Goal: Transaction & Acquisition: Obtain resource

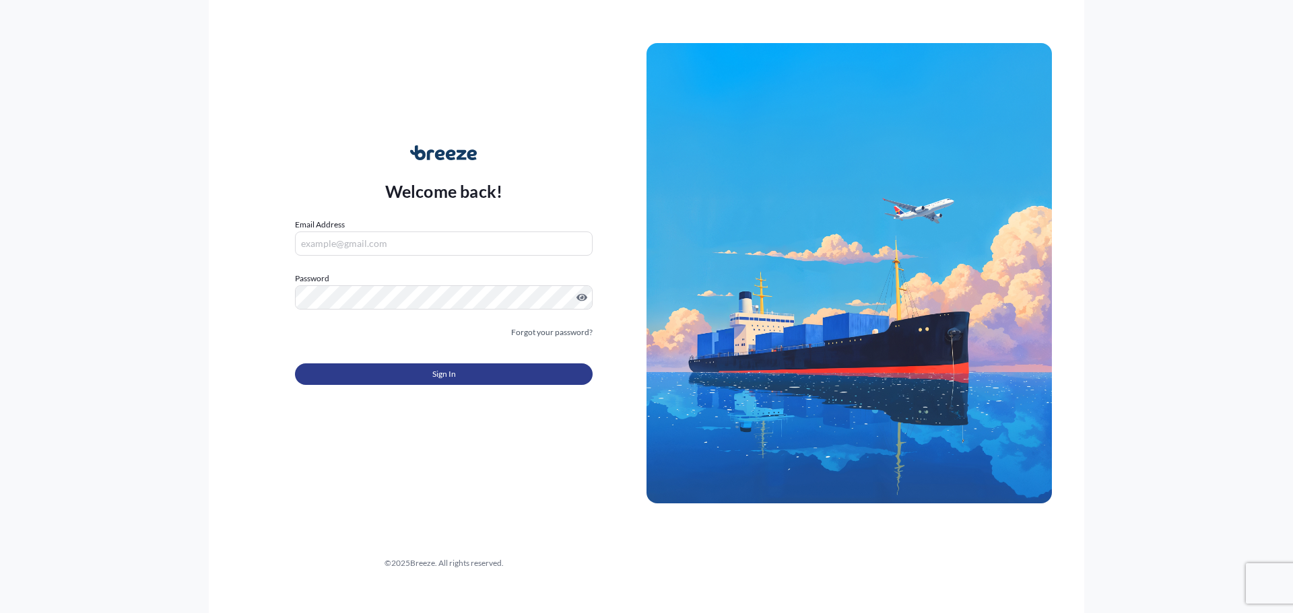
type input "[EMAIL_ADDRESS][DOMAIN_NAME]"
click at [452, 381] on button "Sign In" at bounding box center [444, 375] width 298 height 22
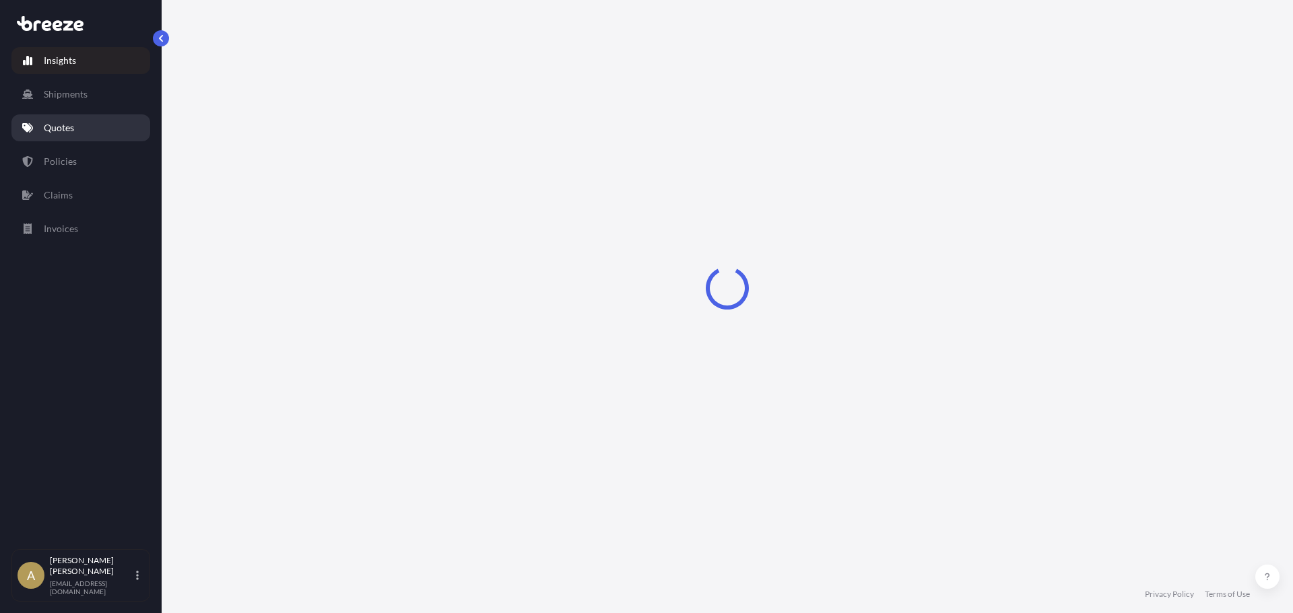
click at [79, 128] on link "Quotes" at bounding box center [80, 127] width 139 height 27
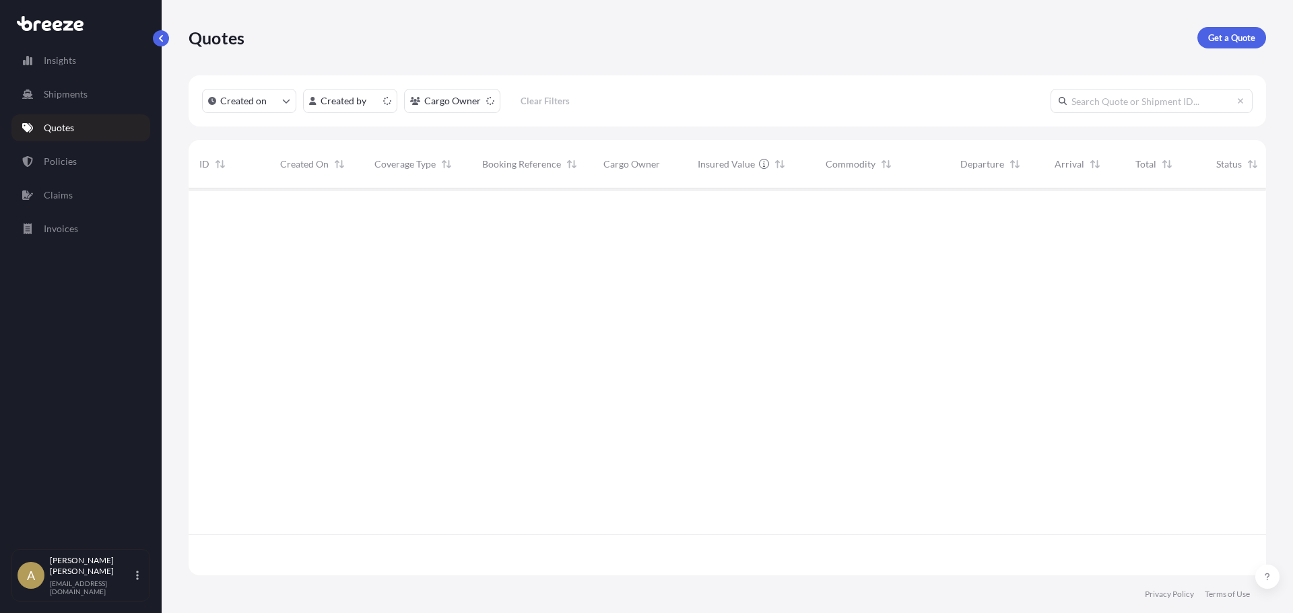
scroll to position [384, 1067]
click at [1231, 35] on p "Get a Quote" at bounding box center [1231, 37] width 47 height 13
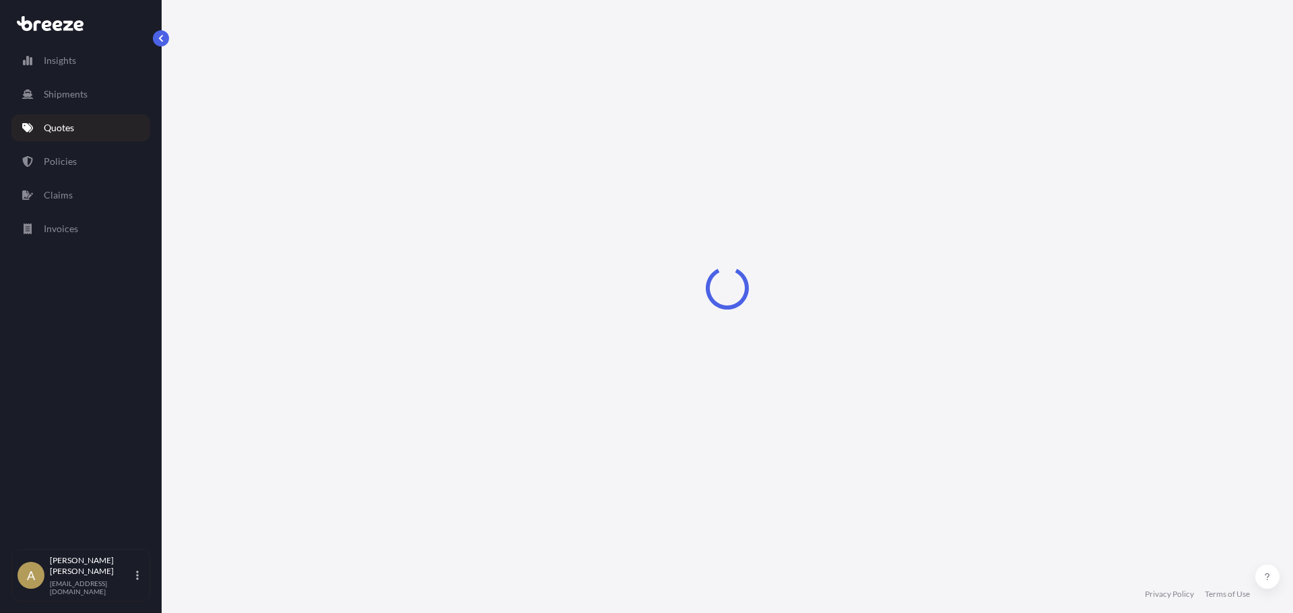
select select "Sea"
select select "1"
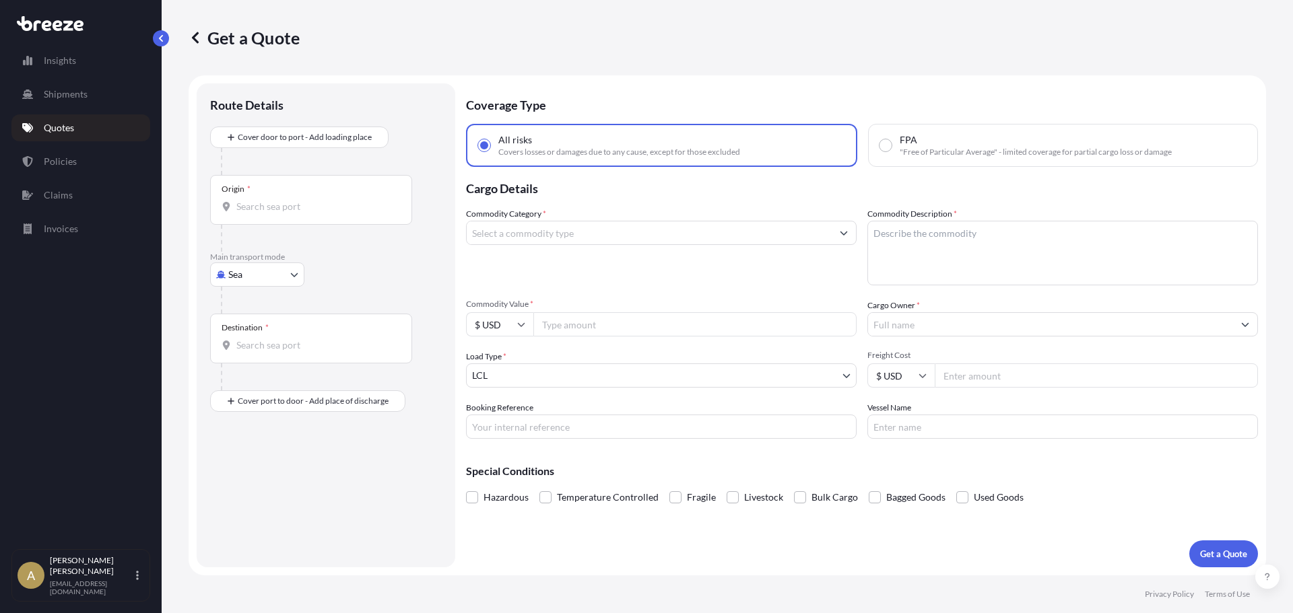
click at [240, 277] on body "Insights Shipments Quotes Policies Claims Invoices A [PERSON_NAME] [PERSON_NAME…" at bounding box center [646, 306] width 1293 height 613
click at [248, 368] on div "Road" at bounding box center [256, 358] width 83 height 24
select select "Road"
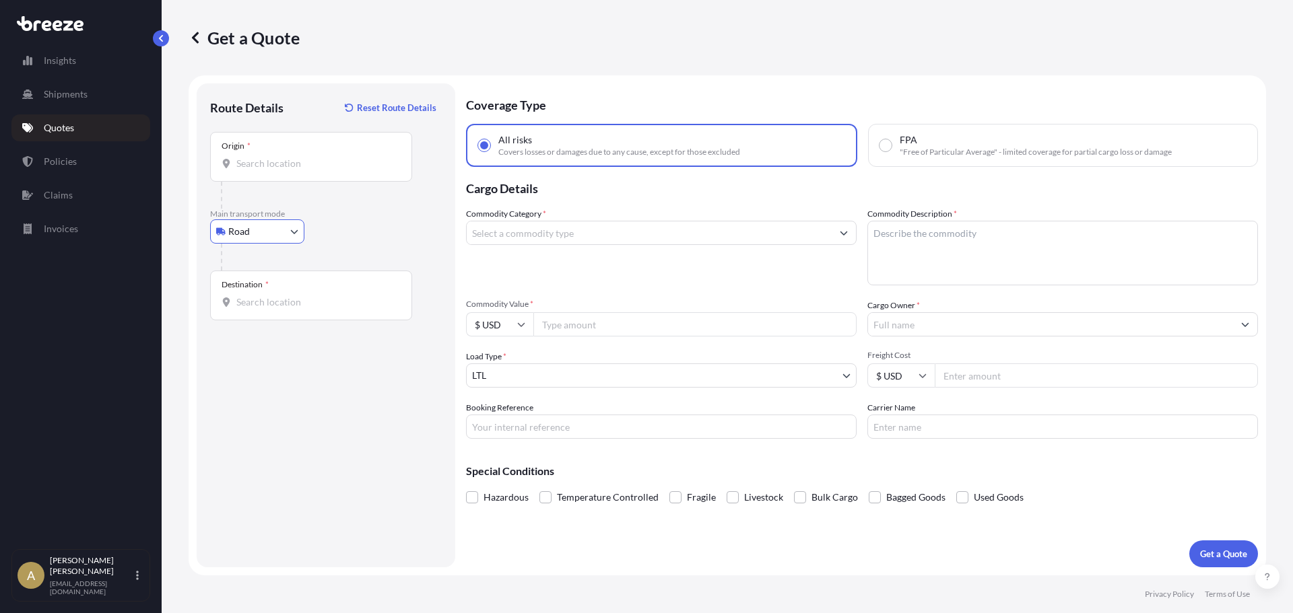
click at [273, 170] on div "Origin *" at bounding box center [311, 157] width 202 height 50
click at [273, 170] on input "Origin *" at bounding box center [315, 163] width 159 height 13
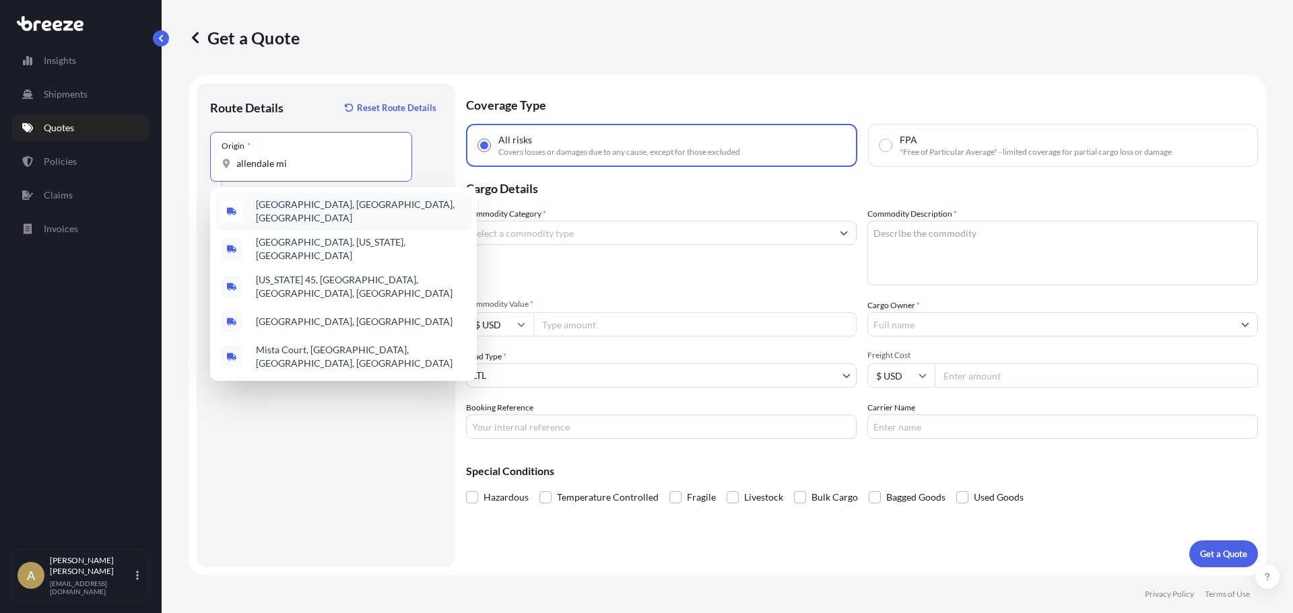
click at [287, 211] on span "[GEOGRAPHIC_DATA], [GEOGRAPHIC_DATA], [GEOGRAPHIC_DATA]" at bounding box center [361, 211] width 210 height 27
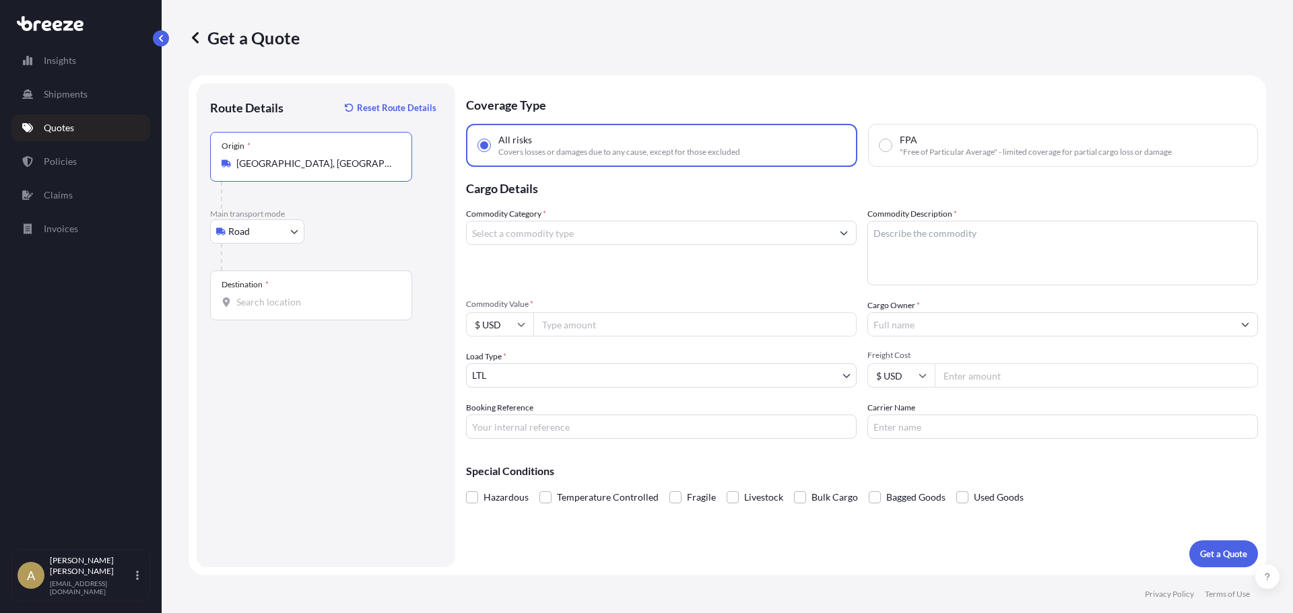
type input "[GEOGRAPHIC_DATA], [GEOGRAPHIC_DATA], [GEOGRAPHIC_DATA]"
click at [284, 302] on input "Destination *" at bounding box center [315, 302] width 159 height 13
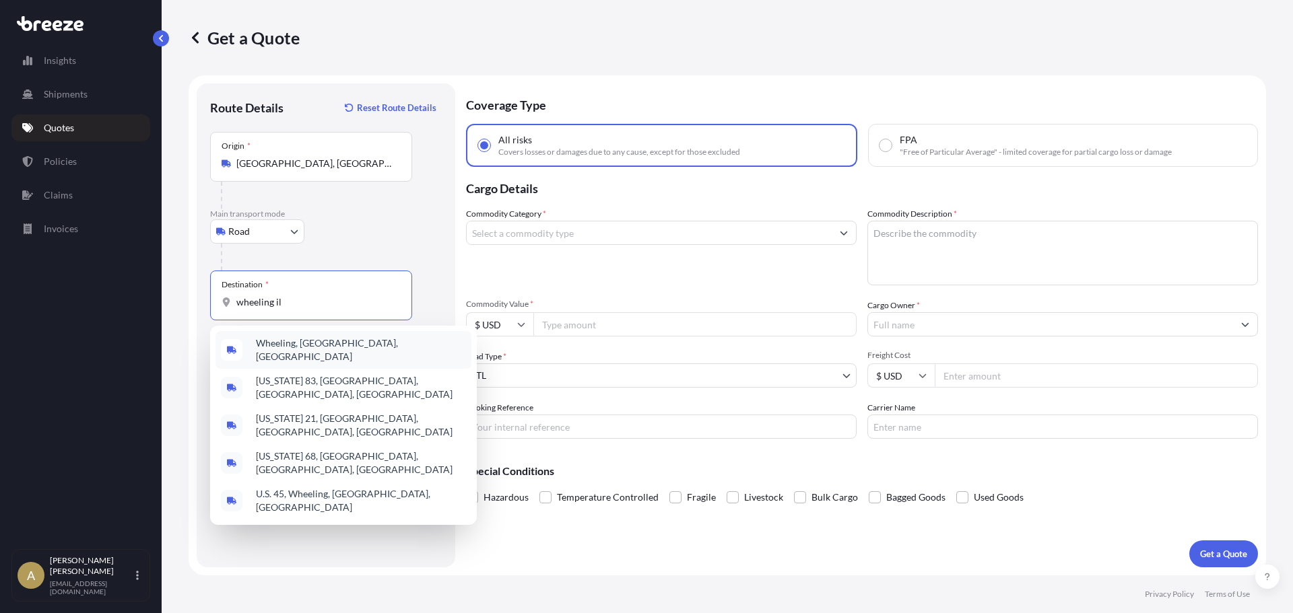
click at [314, 342] on span "Wheeling, [GEOGRAPHIC_DATA], [GEOGRAPHIC_DATA]" at bounding box center [361, 350] width 210 height 27
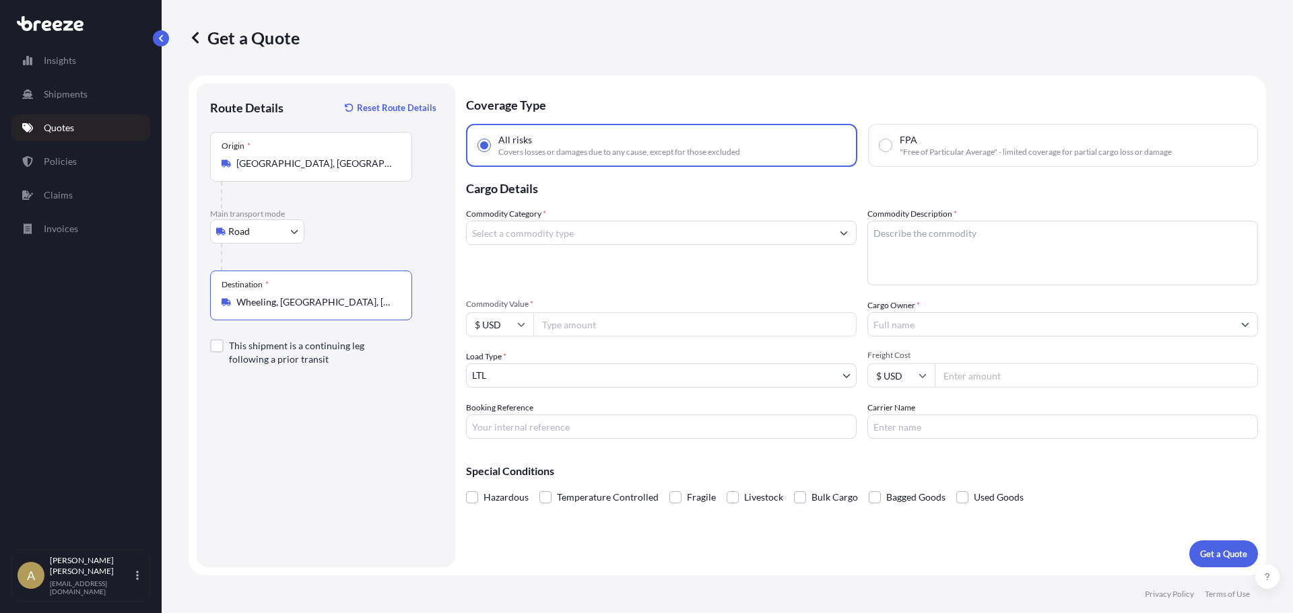
type input "Wheeling, [GEOGRAPHIC_DATA], [GEOGRAPHIC_DATA]"
click at [485, 234] on input "Commodity Category *" at bounding box center [649, 233] width 365 height 24
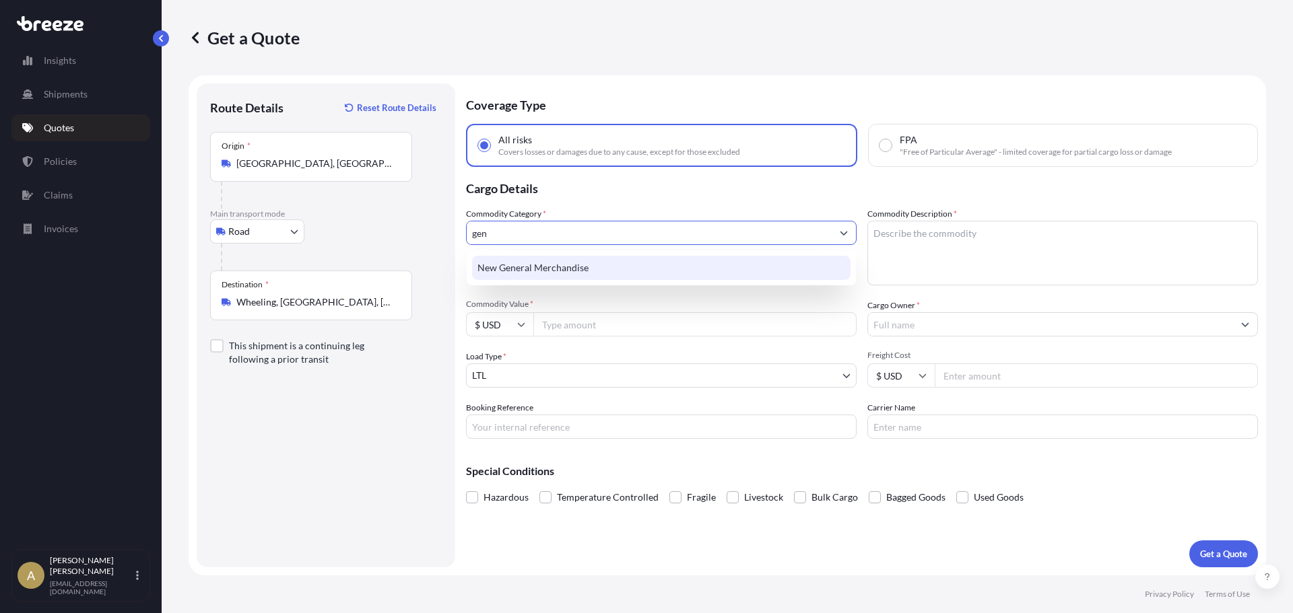
click at [528, 264] on div "New General Merchandise" at bounding box center [661, 268] width 378 height 24
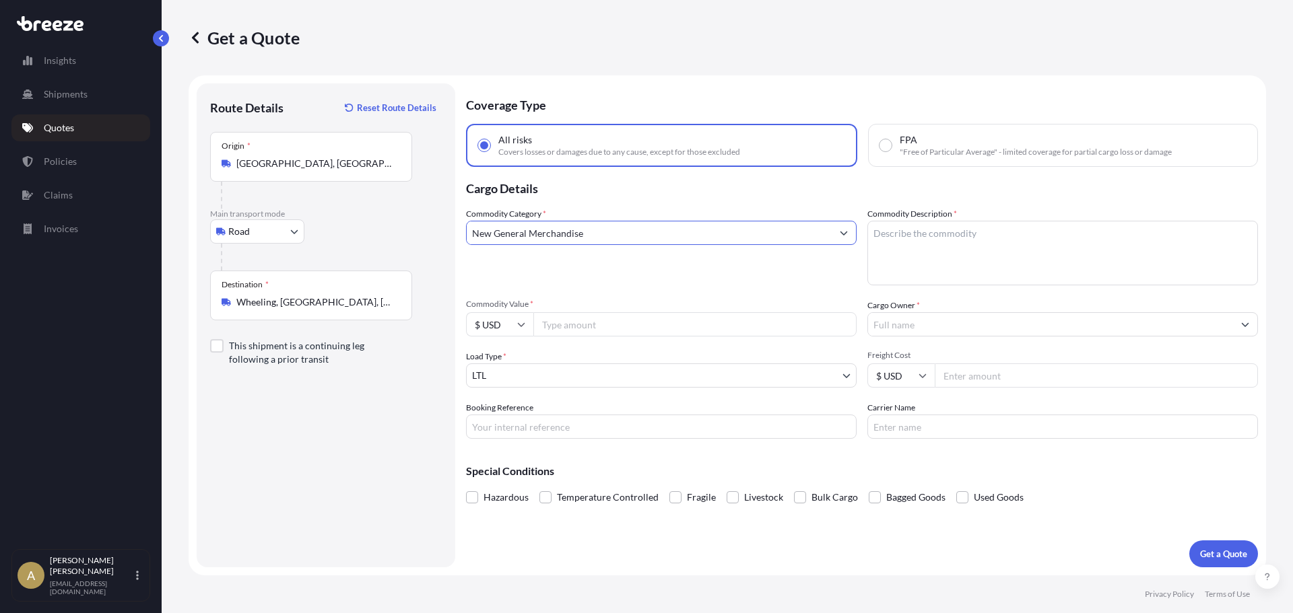
type input "New General Merchandise"
click at [914, 265] on textarea "Commodity Description *" at bounding box center [1062, 253] width 390 height 65
type textarea "Table bases"
click at [718, 339] on div "Commodity Category * New General Merchandise Commodity Description * Table base…" at bounding box center [862, 323] width 792 height 232
click at [714, 334] on input "Commodity Value *" at bounding box center [694, 324] width 323 height 24
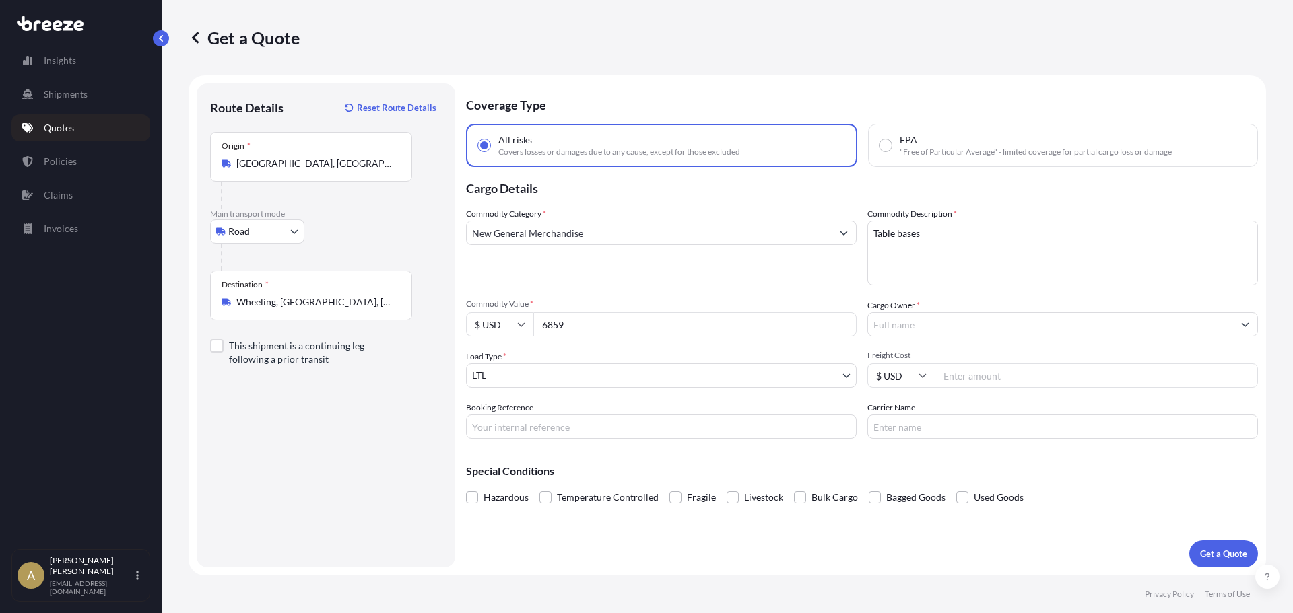
type input "6859"
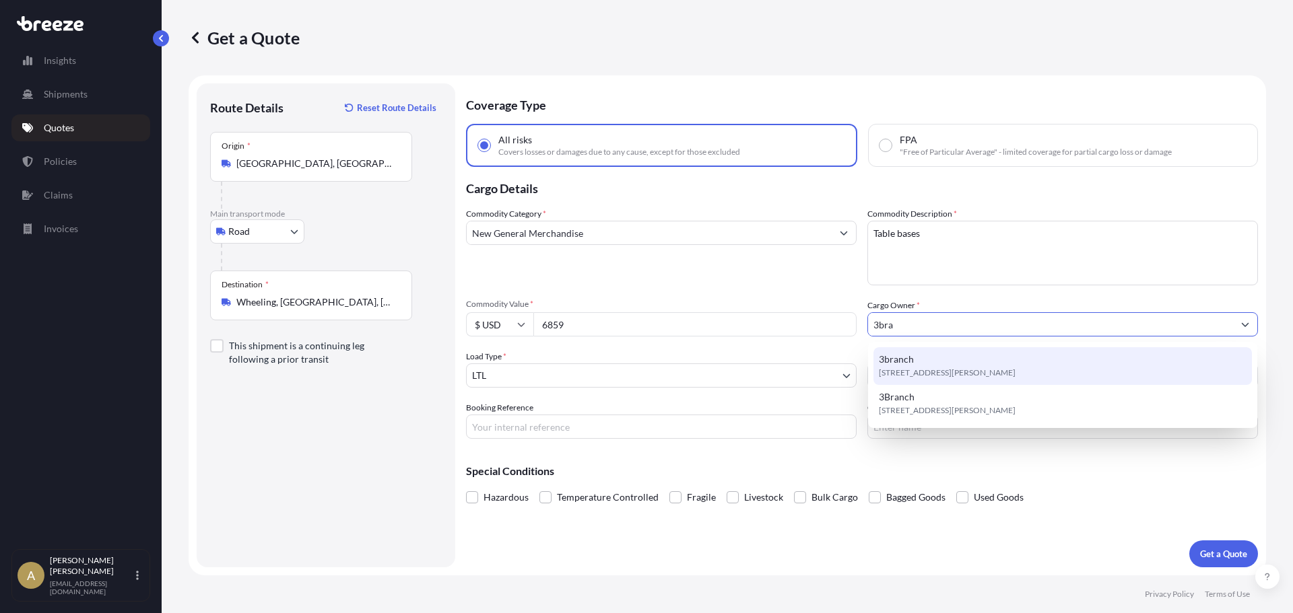
click at [1053, 365] on div "3branch [STREET_ADDRESS][PERSON_NAME]" at bounding box center [1062, 366] width 378 height 38
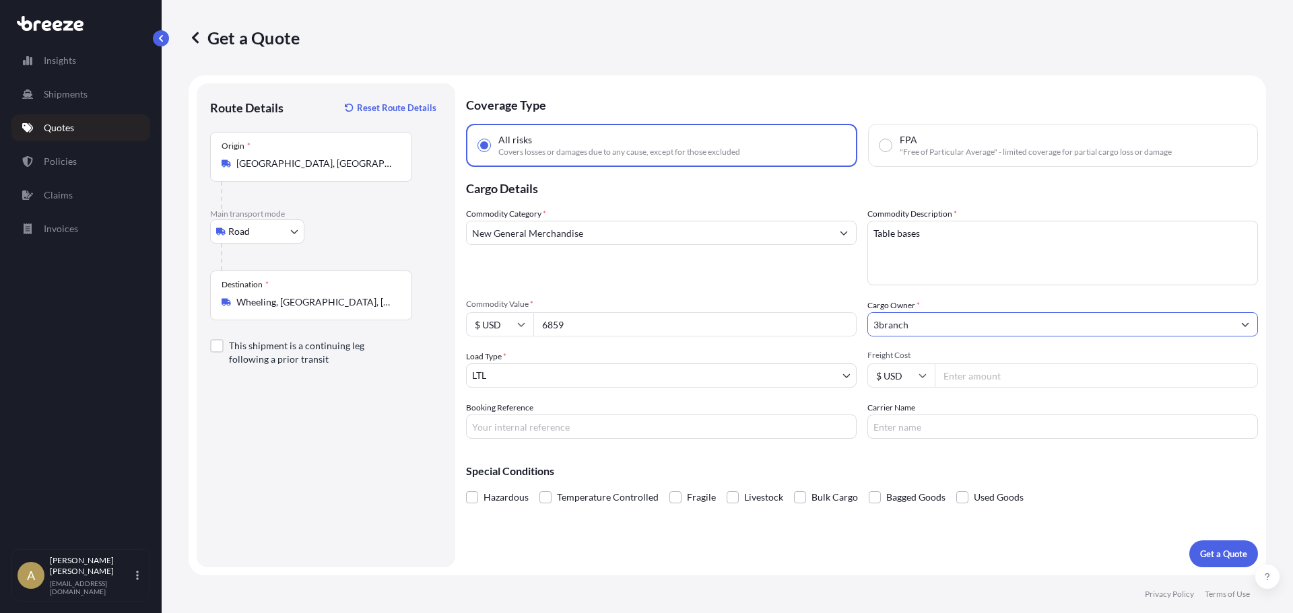
type input "3branch"
click at [1012, 367] on input "Freight Cost" at bounding box center [1095, 376] width 323 height 24
type input "161.36"
click at [1201, 543] on button "Get a Quote" at bounding box center [1223, 554] width 69 height 27
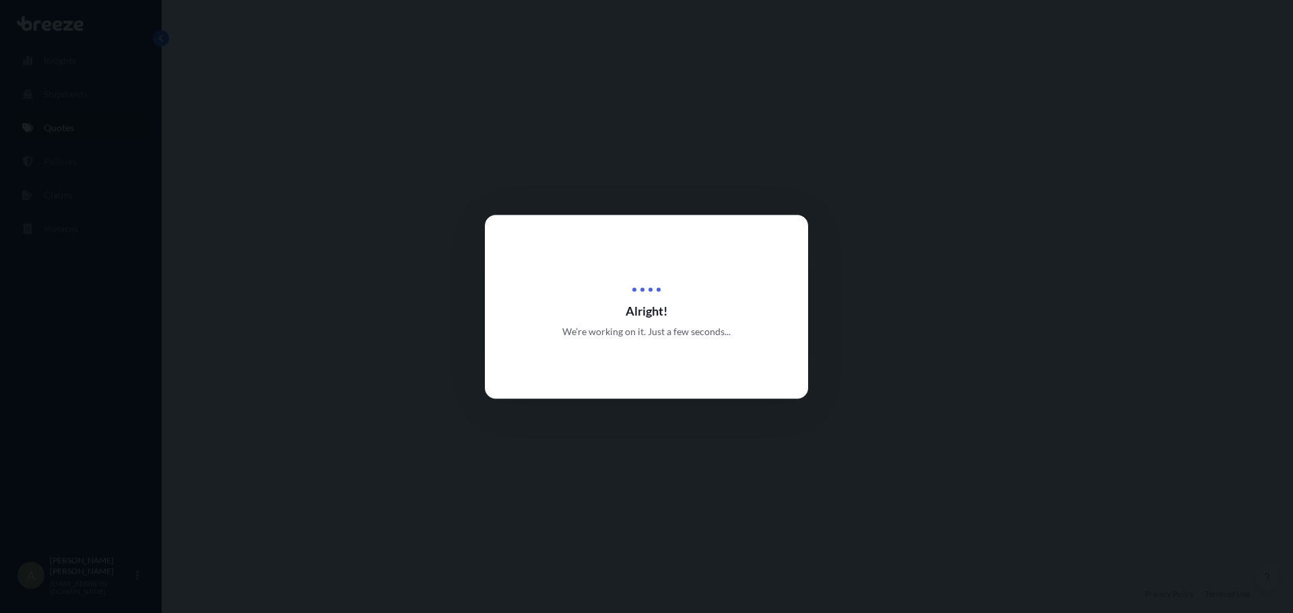
select select "Road"
select select "1"
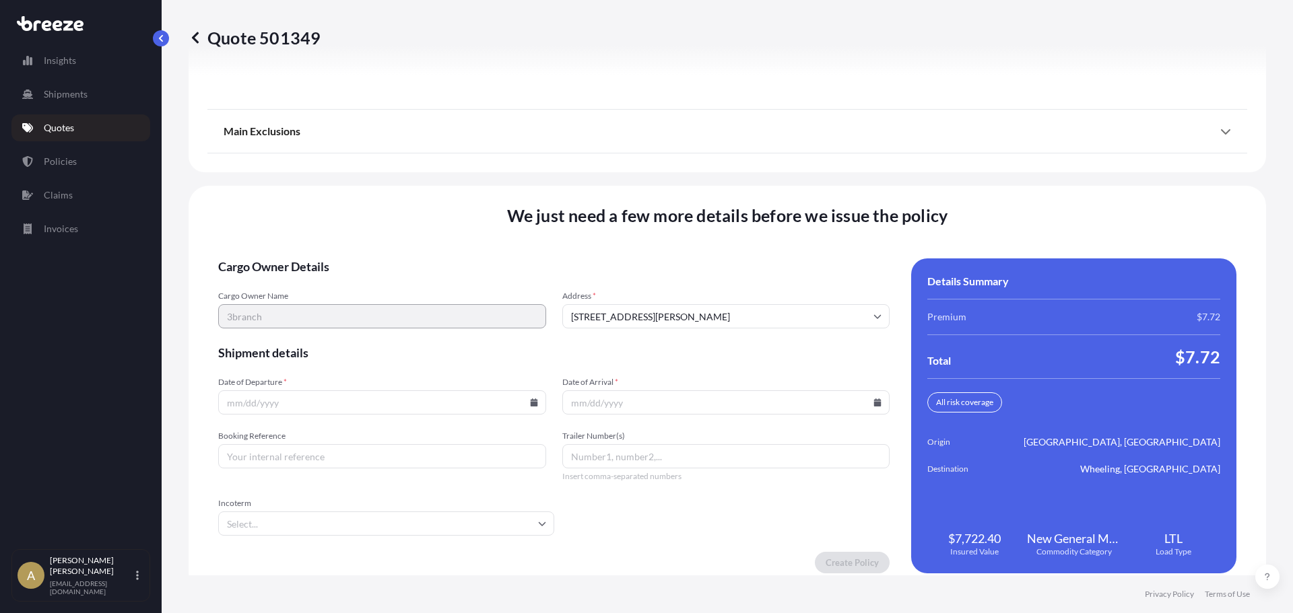
scroll to position [1738, 0]
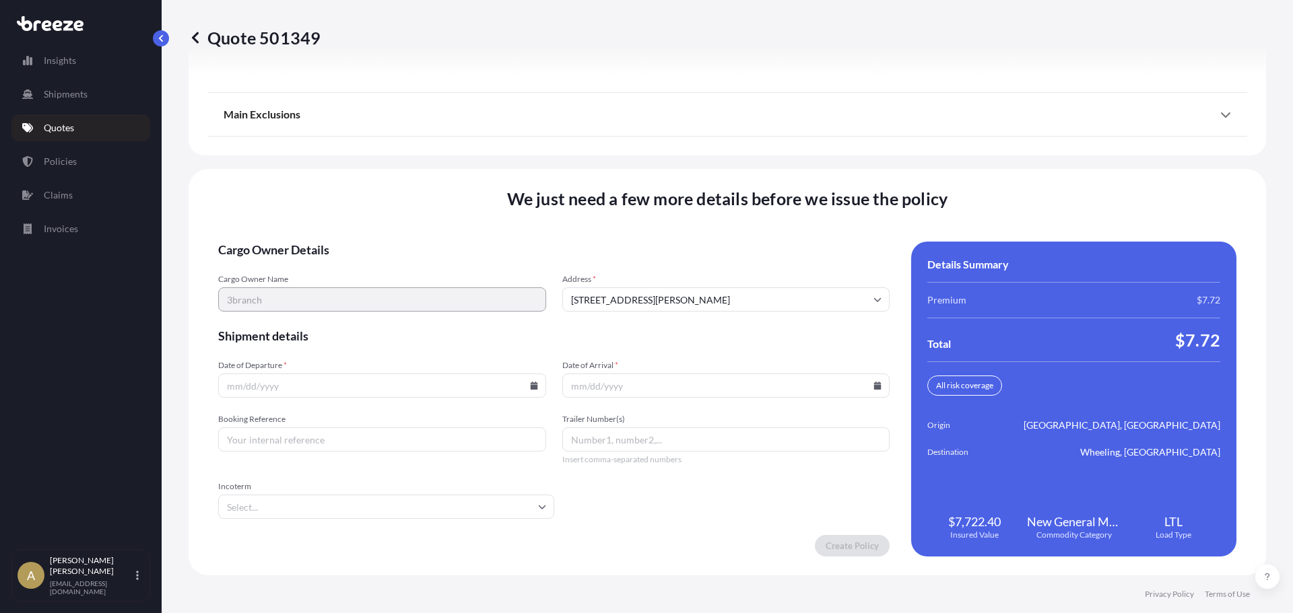
click at [526, 390] on input "Date of Departure *" at bounding box center [382, 386] width 328 height 24
click at [530, 384] on icon at bounding box center [534, 386] width 8 height 8
click at [295, 267] on button "13" at bounding box center [286, 266] width 22 height 22
type input "[DATE]"
click at [874, 386] on icon at bounding box center [877, 386] width 7 height 8
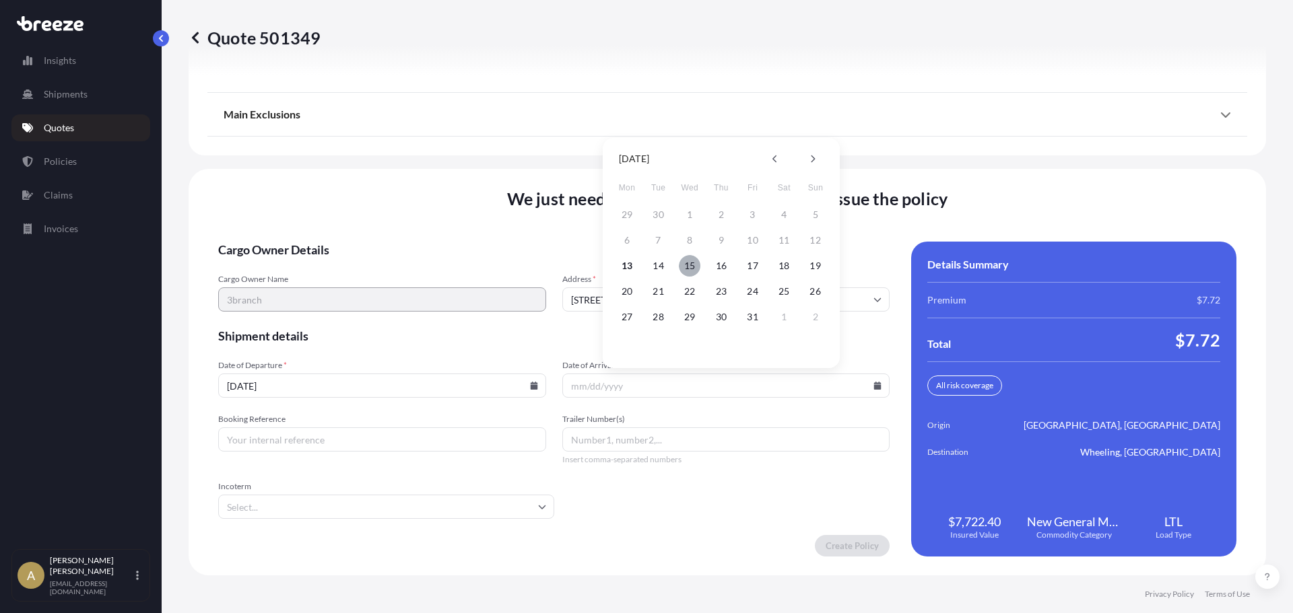
click at [694, 269] on button "15" at bounding box center [690, 266] width 22 height 22
type input "[DATE]"
